Goal: Task Accomplishment & Management: Use online tool/utility

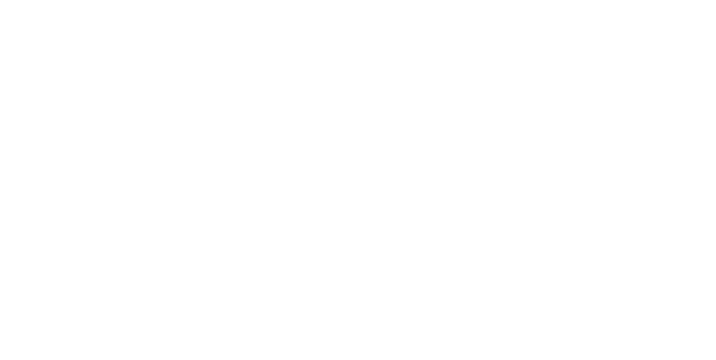
scroll to position [544, 0]
click at [500, 303] on div at bounding box center [458, 315] width 84 height 27
click at [471, 315] on icon "button" at bounding box center [468, 316] width 6 height 6
click at [353, 179] on button "Clock Off" at bounding box center [323, 177] width 62 height 18
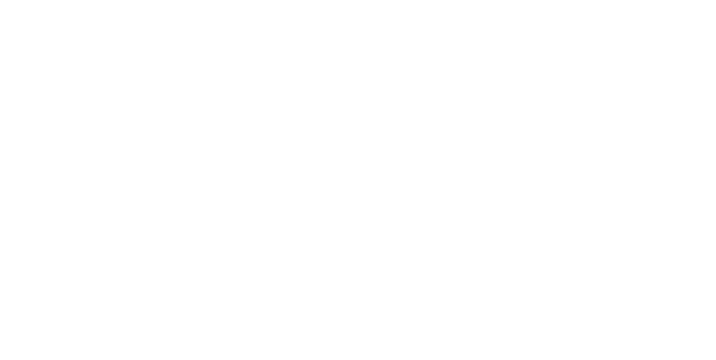
click at [598, 65] on button "Close" at bounding box center [578, 62] width 41 height 18
click at [103, 157] on div "Tracking" at bounding box center [88, 154] width 31 height 10
click at [500, 322] on div at bounding box center [458, 315] width 84 height 27
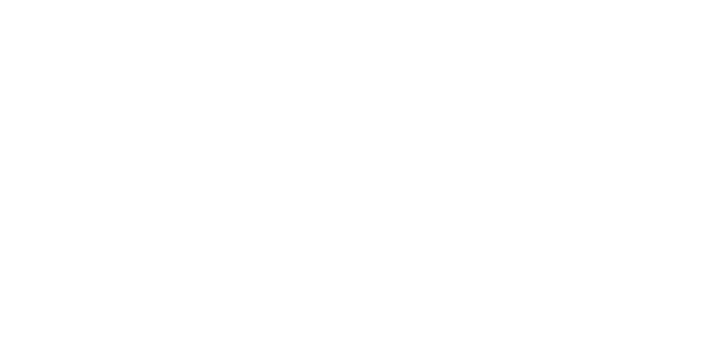
click at [465, 320] on button "button" at bounding box center [458, 316] width 14 height 14
click at [353, 178] on button "Clock On" at bounding box center [323, 177] width 62 height 18
click at [199, 320] on icon at bounding box center [195, 317] width 7 height 8
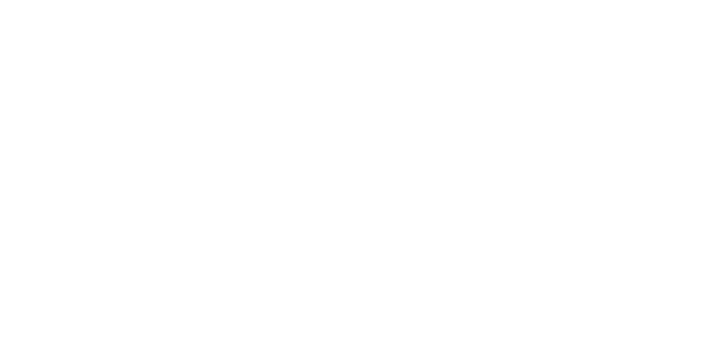
click at [117, 96] on div "Collaborate" at bounding box center [95, 98] width 44 height 10
click at [120, 69] on div "Order details" at bounding box center [97, 70] width 48 height 10
click at [103, 153] on div "Tracking" at bounding box center [88, 154] width 31 height 10
click at [715, 360] on div "Order details Collaborate Checklists 0/0 Tracking Linked Orders Timeline Order …" at bounding box center [358, 180] width 716 height 360
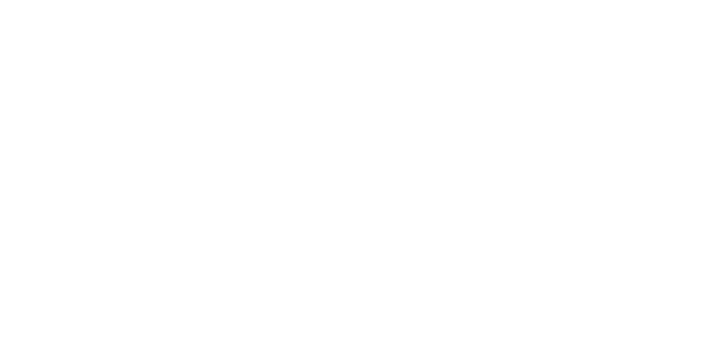
click at [203, 316] on span at bounding box center [197, 318] width 11 height 11
